Goal: Transaction & Acquisition: Obtain resource

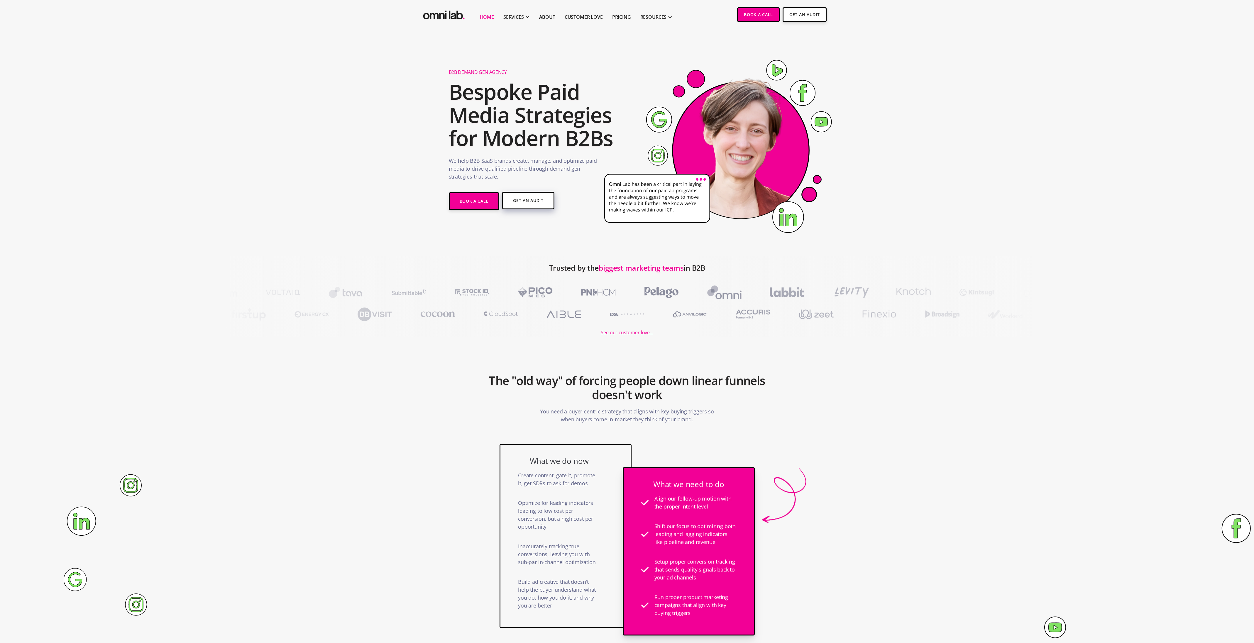
click at [536, 200] on link "Get An Audit" at bounding box center [528, 201] width 52 height 18
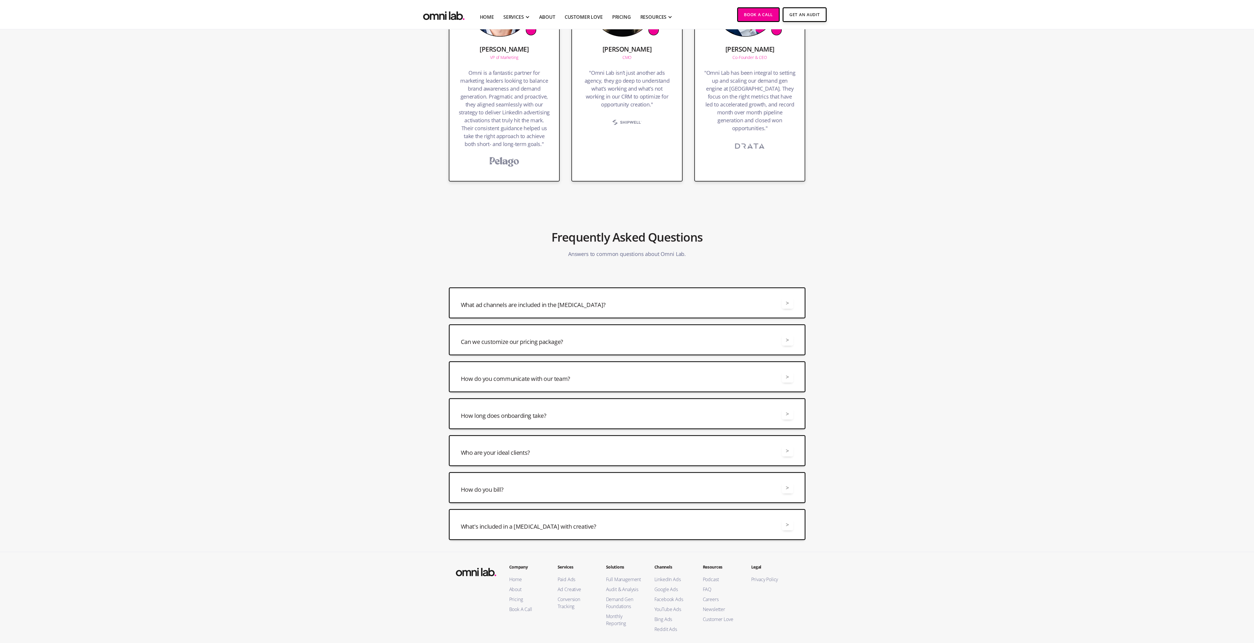
click at [545, 297] on div "What ad channels are included in the [MEDICAL_DATA]? >" at bounding box center [627, 303] width 333 height 12
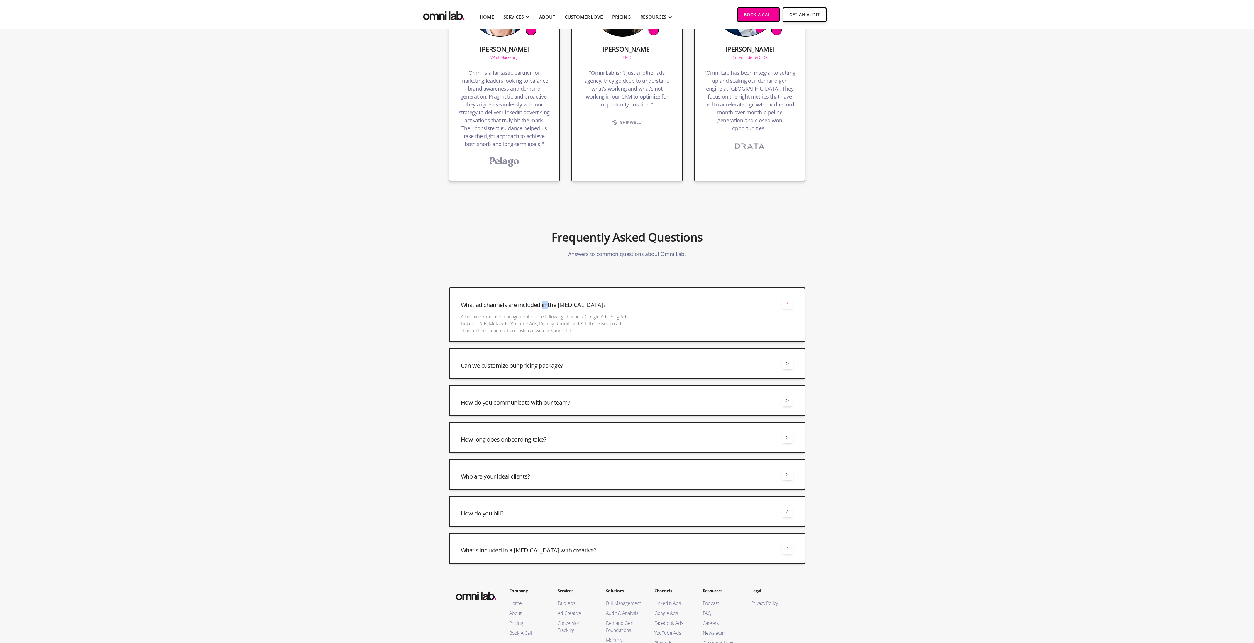
click at [545, 297] on div "What ad channels are included in the [MEDICAL_DATA]? >" at bounding box center [627, 303] width 333 height 12
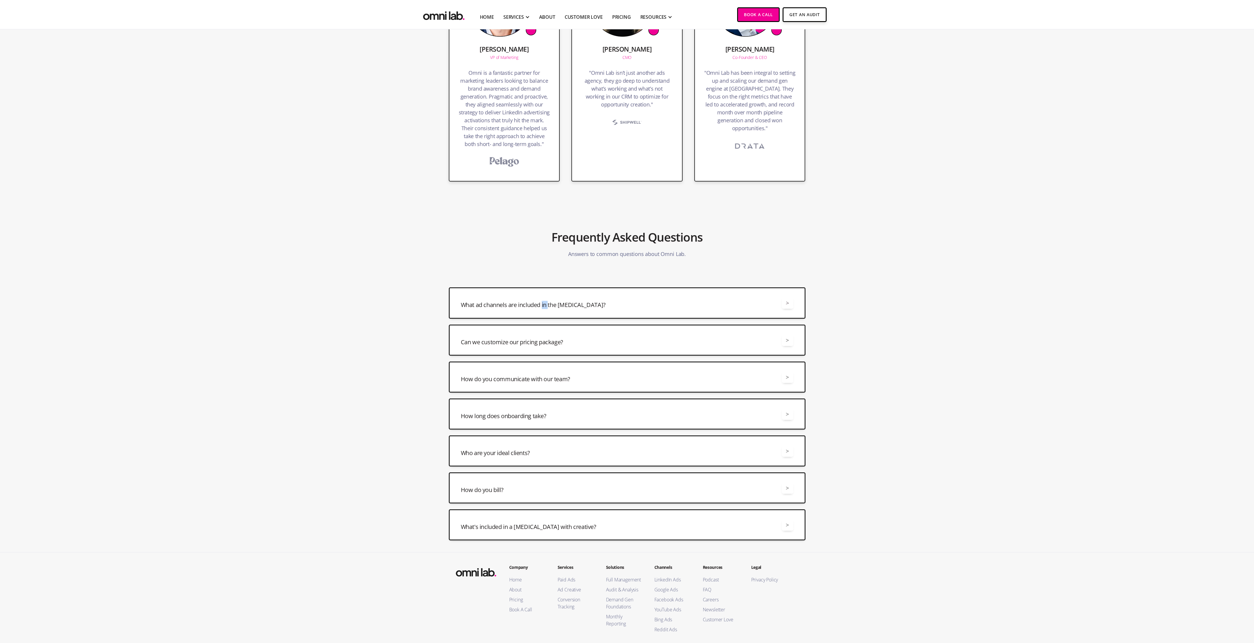
scroll to position [651, 0]
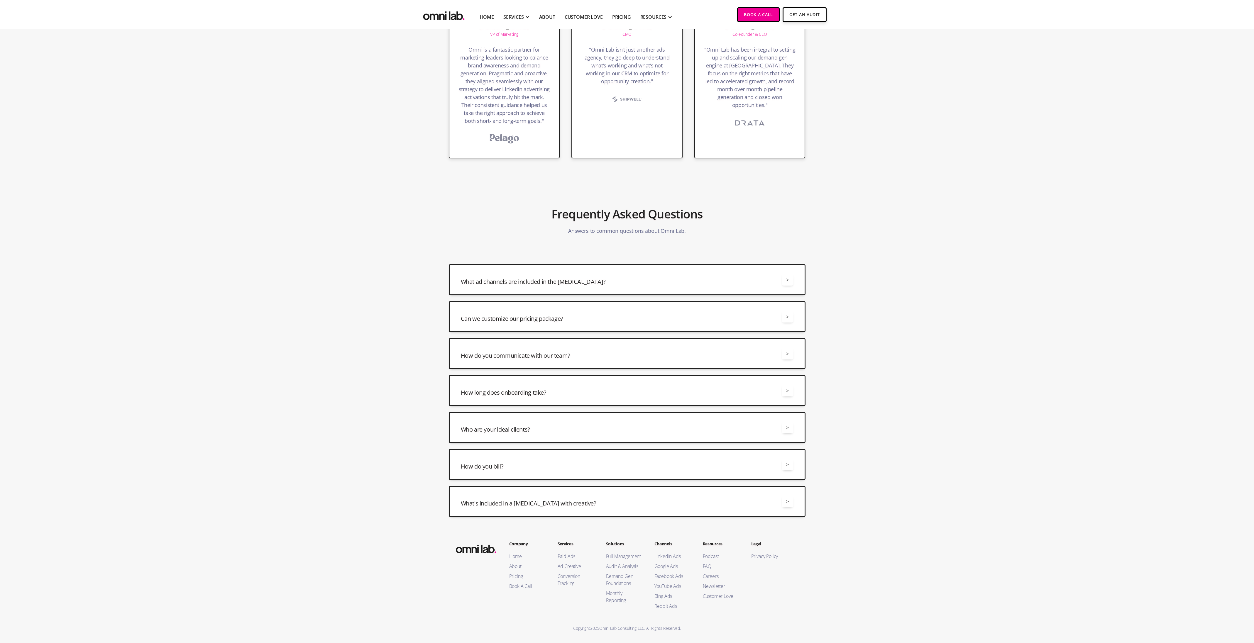
click at [508, 407] on div "What ad channels are included in the [MEDICAL_DATA]? > All retainers include ma…" at bounding box center [627, 390] width 357 height 253
click at [513, 395] on div "How long does onboarding take? >" at bounding box center [627, 391] width 333 height 12
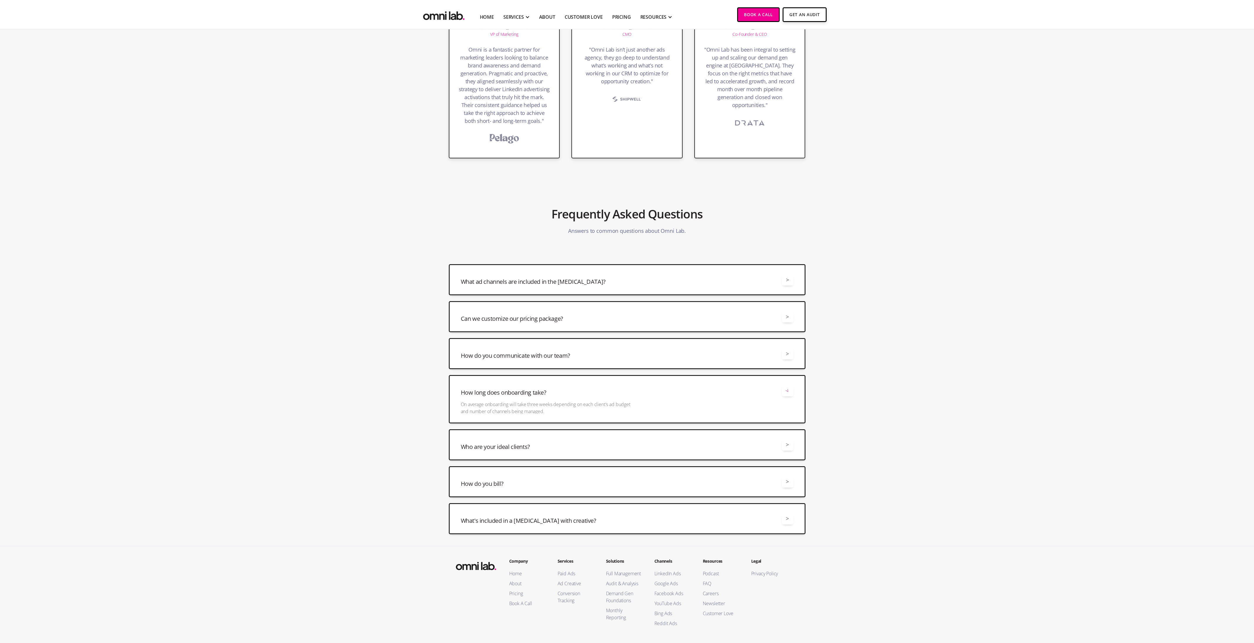
click at [513, 397] on div at bounding box center [547, 399] width 173 height 4
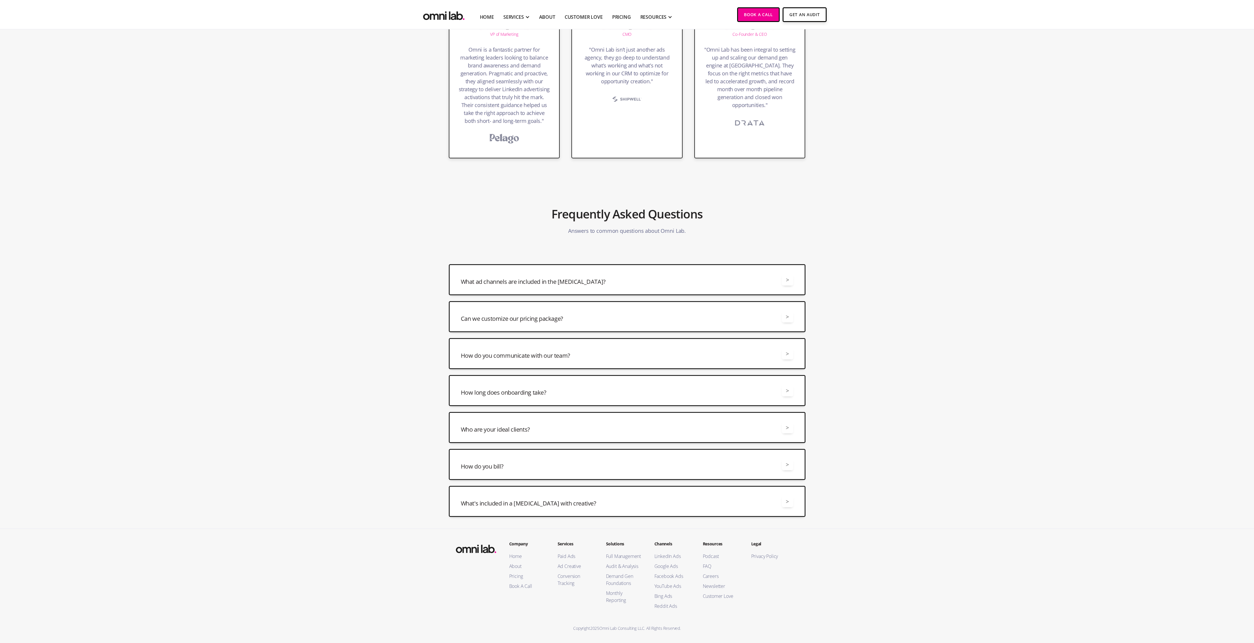
click at [851, 365] on div "Get a Free Paid Media Audit Stop Wasting 40% of Your Paid Ads Budget on Stuff T…" at bounding box center [627, 11] width 1254 height 1266
